Goal: Transaction & Acquisition: Purchase product/service

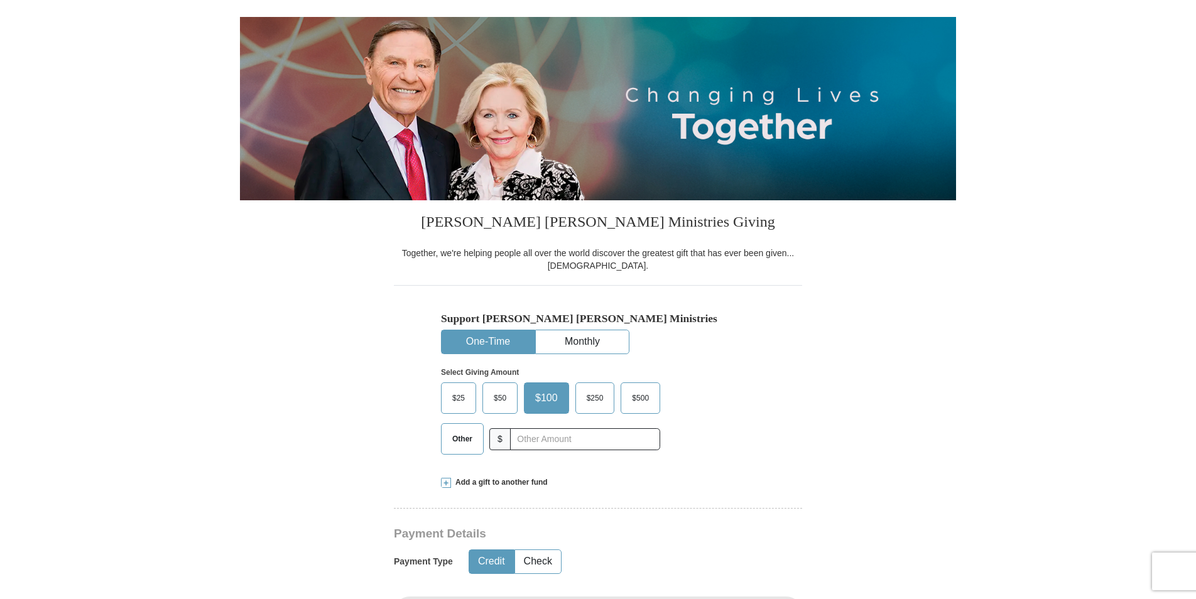
scroll to position [126, 0]
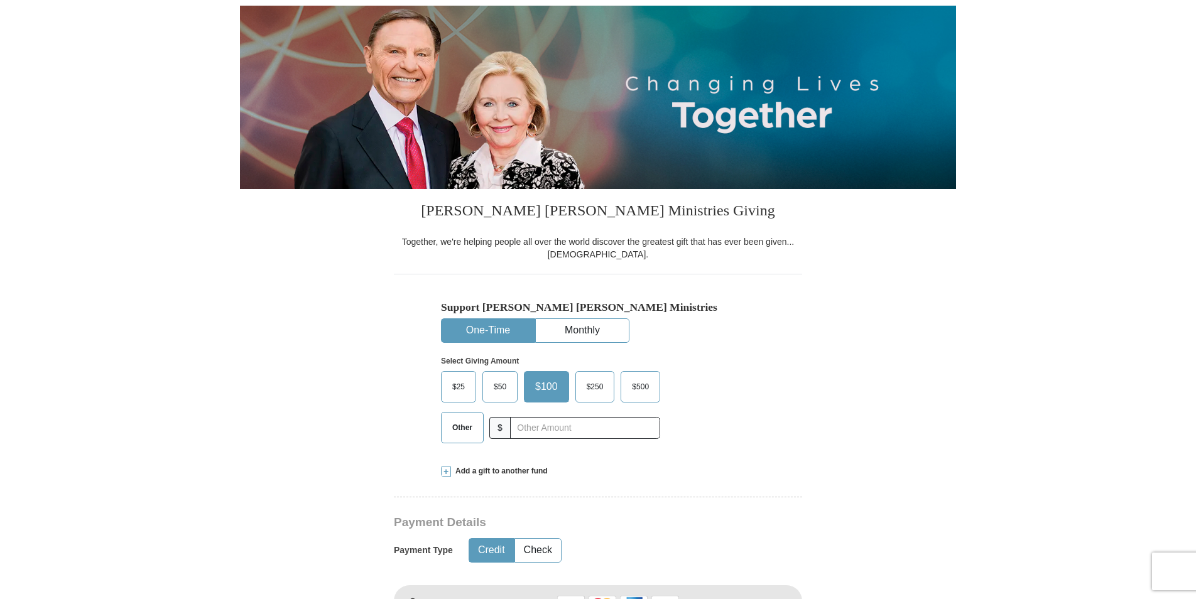
click at [466, 388] on span "$25" at bounding box center [458, 387] width 25 height 19
click at [0, 0] on input "$25" at bounding box center [0, 0] width 0 height 0
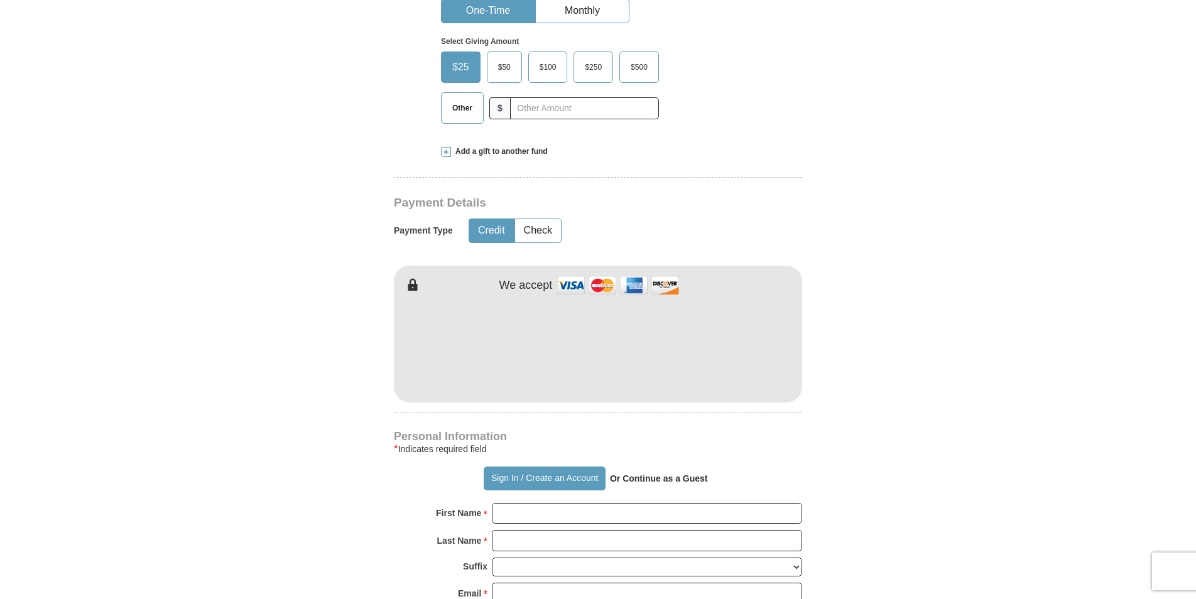
scroll to position [503, 0]
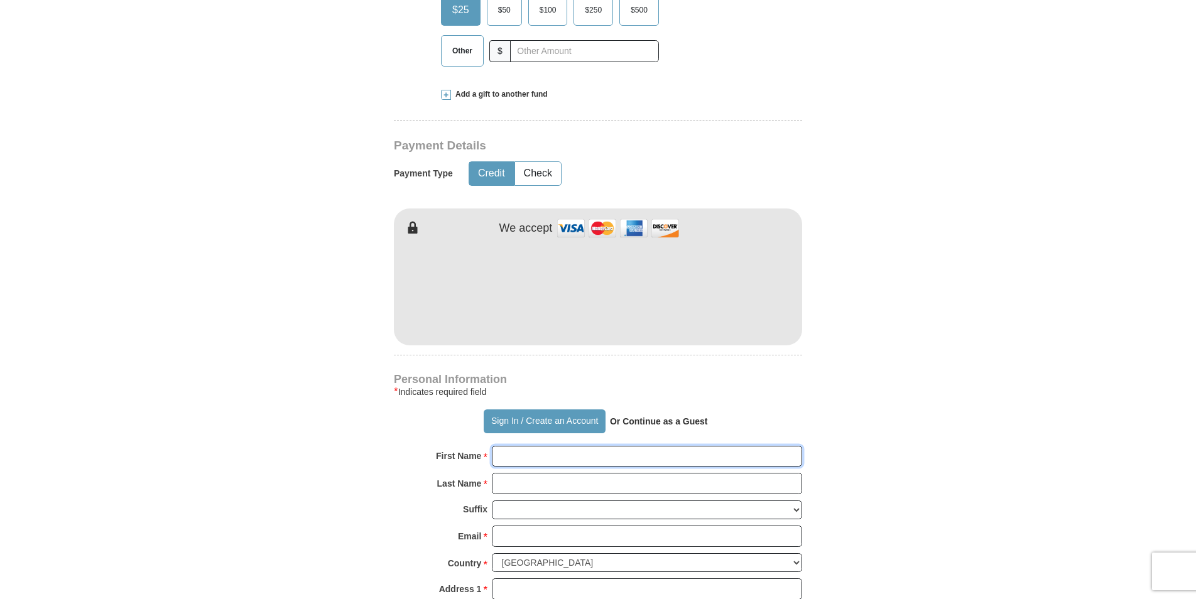
click at [746, 457] on input "First Name *" at bounding box center [647, 456] width 310 height 21
type input "[PERSON_NAME]"
type input "[EMAIL_ADDRESS][DOMAIN_NAME]"
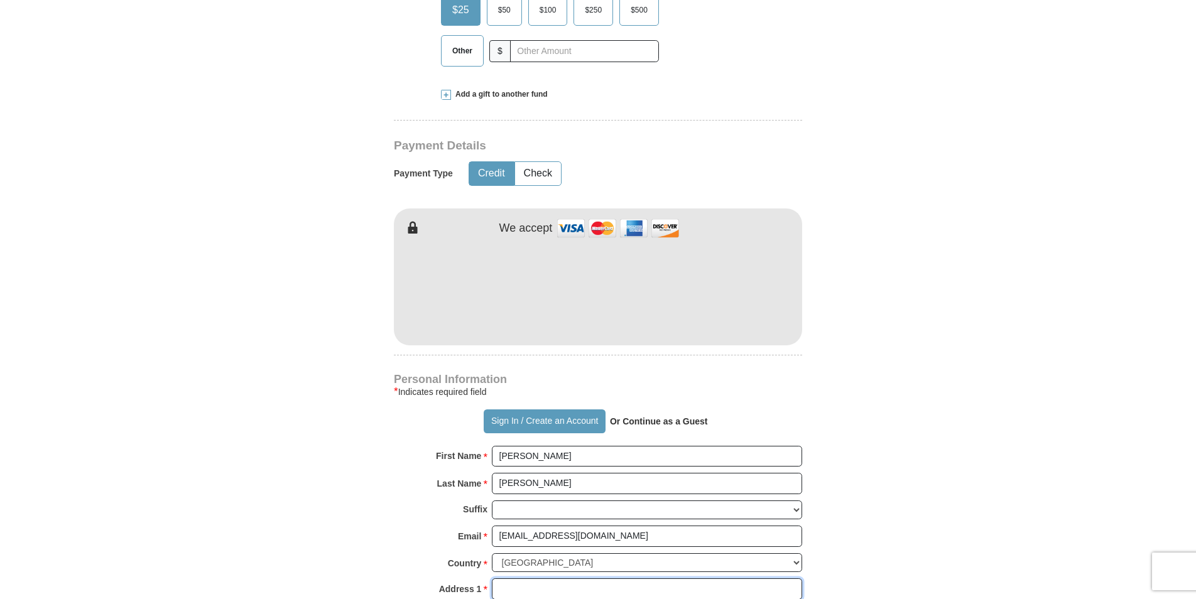
type input "[STREET_ADDRESS][PERSON_NAME]"
type input "[GEOGRAPHIC_DATA]"
select select "CA"
type input "92307"
type input "7609878827"
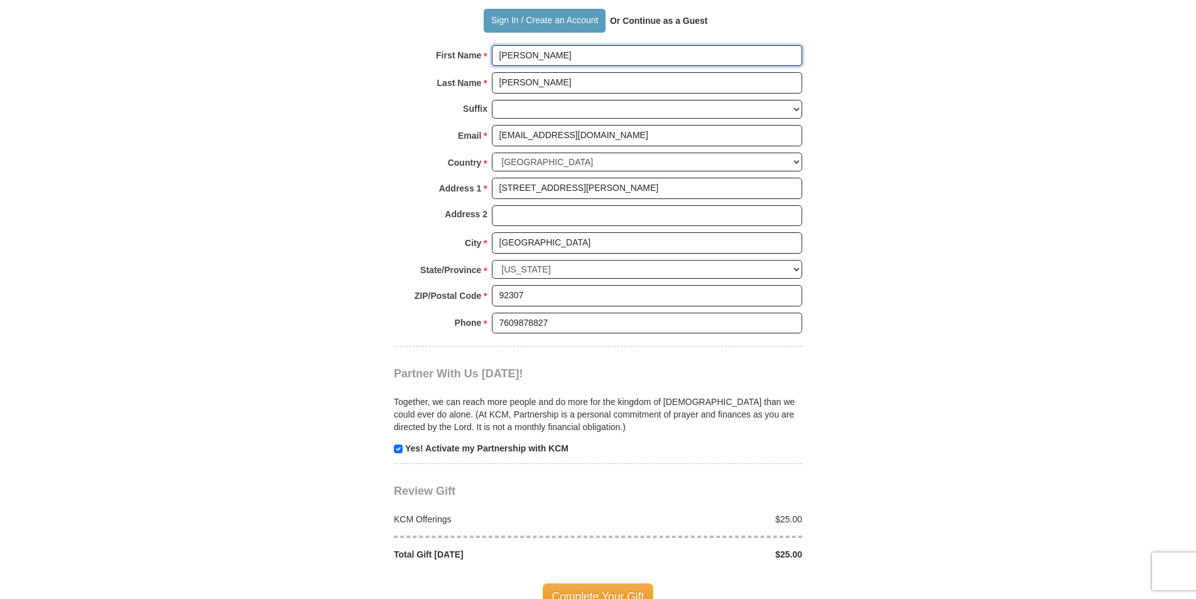
scroll to position [942, 0]
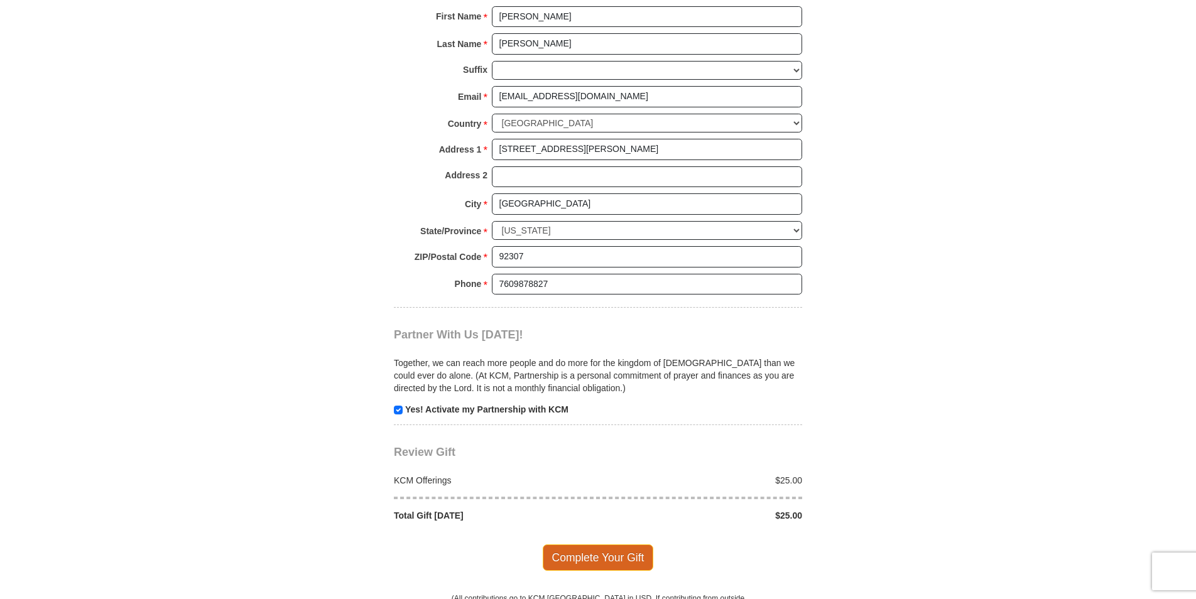
click at [608, 555] on span "Complete Your Gift" at bounding box center [598, 558] width 111 height 26
